Goal: Check status: Check status

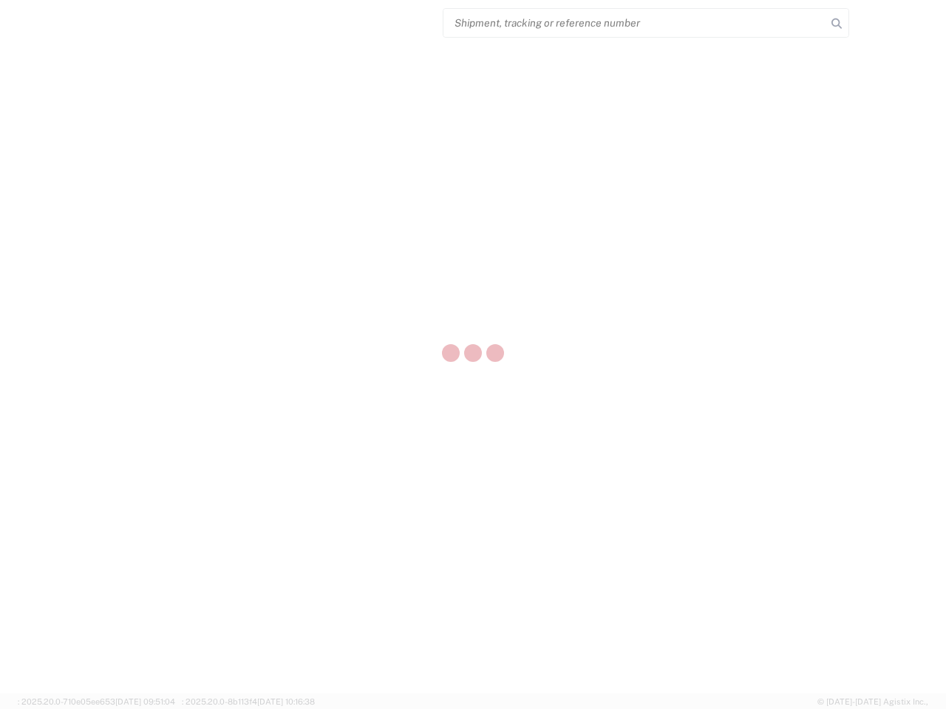
select select "US"
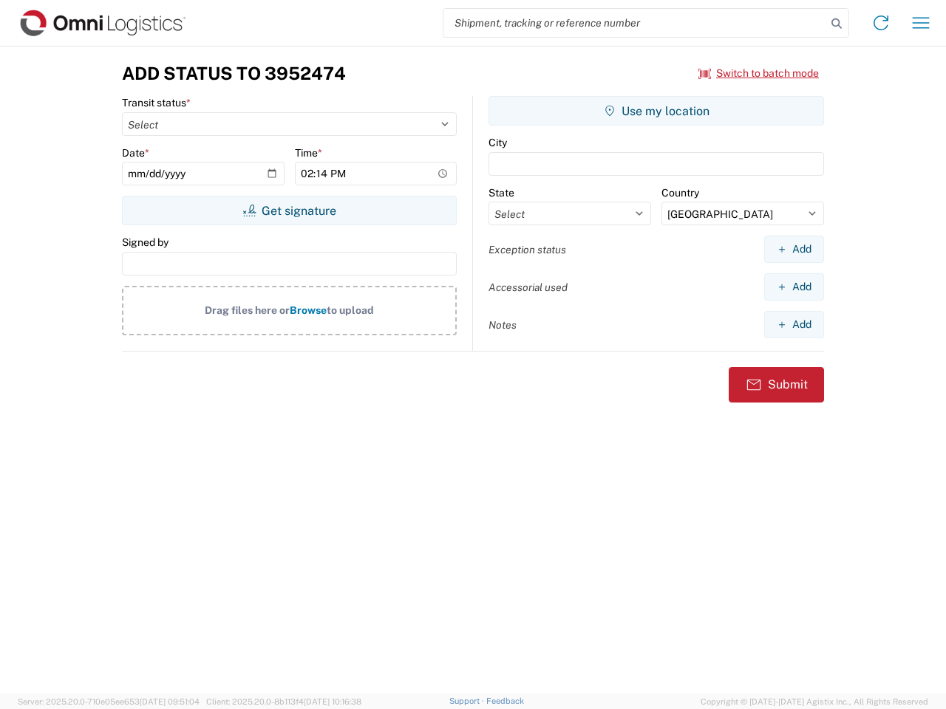
click at [635, 23] on input "search" at bounding box center [634, 23] width 383 height 28
click at [836, 24] on icon at bounding box center [836, 23] width 21 height 21
click at [881, 23] on icon at bounding box center [881, 23] width 24 height 24
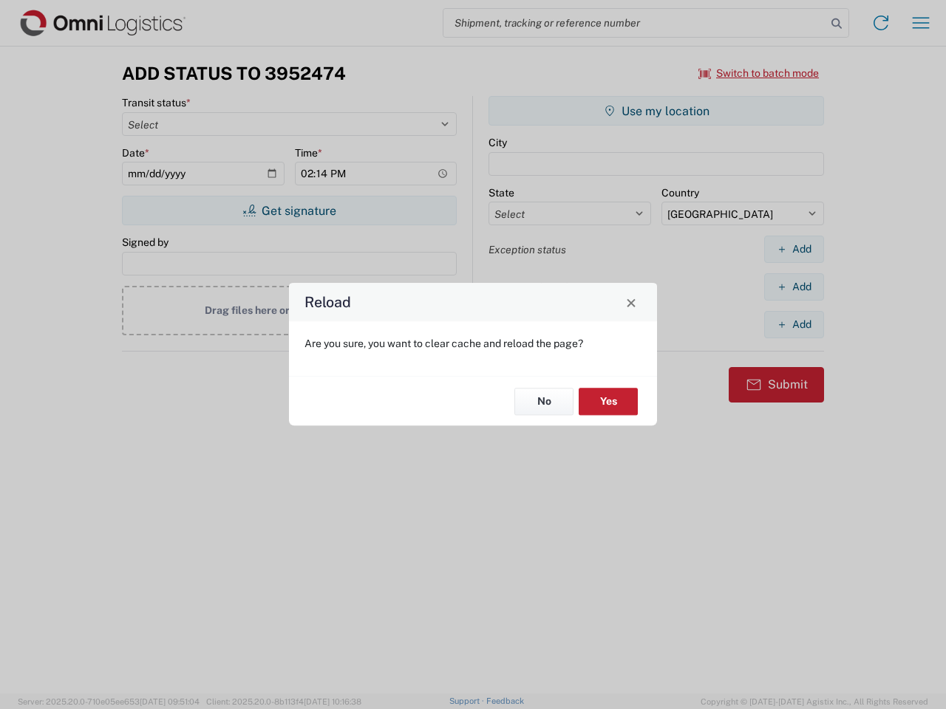
click at [759, 73] on div "Reload Are you sure, you want to clear cache and reload the page? No Yes" at bounding box center [473, 354] width 946 height 709
click at [289, 211] on div "Reload Are you sure, you want to clear cache and reload the page? No Yes" at bounding box center [473, 354] width 946 height 709
click at [656, 111] on div "Reload Are you sure, you want to clear cache and reload the page? No Yes" at bounding box center [473, 354] width 946 height 709
click at [794, 249] on div "Reload Are you sure, you want to clear cache and reload the page? No Yes" at bounding box center [473, 354] width 946 height 709
click at [794, 287] on div "Reload Are you sure, you want to clear cache and reload the page? No Yes" at bounding box center [473, 354] width 946 height 709
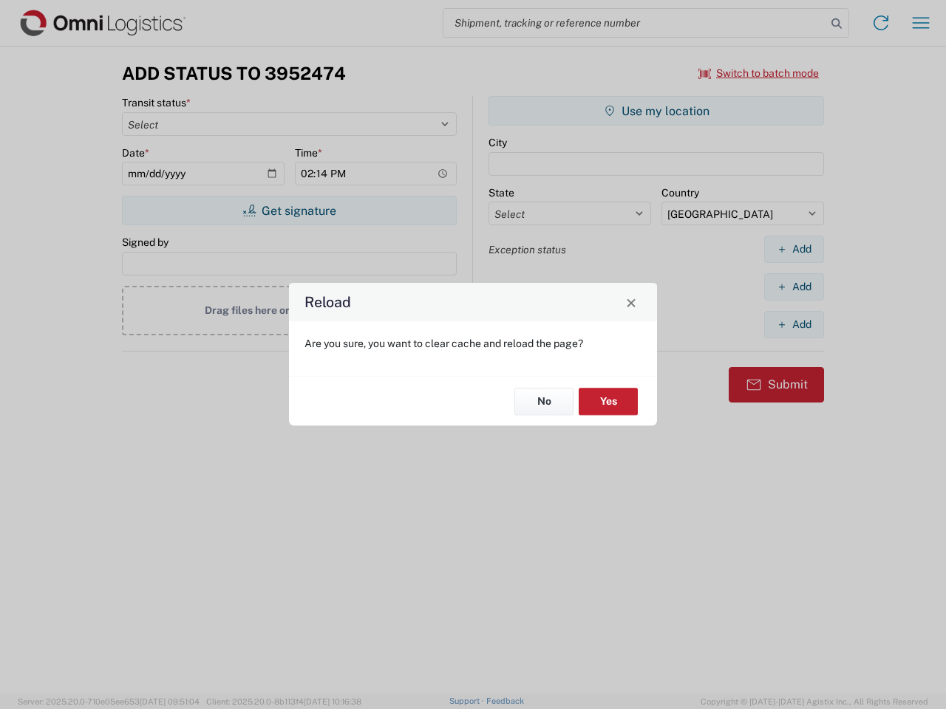
click at [794, 324] on div "Reload Are you sure, you want to clear cache and reload the page? No Yes" at bounding box center [473, 354] width 946 height 709
